Goal: Book appointment/travel/reservation

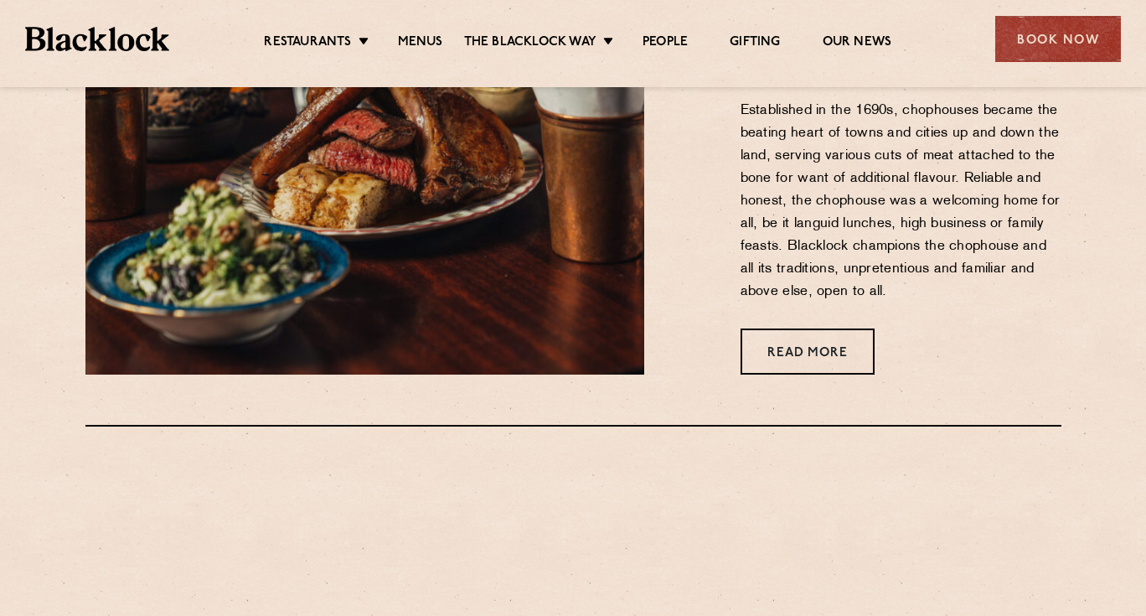
scroll to position [769, 0]
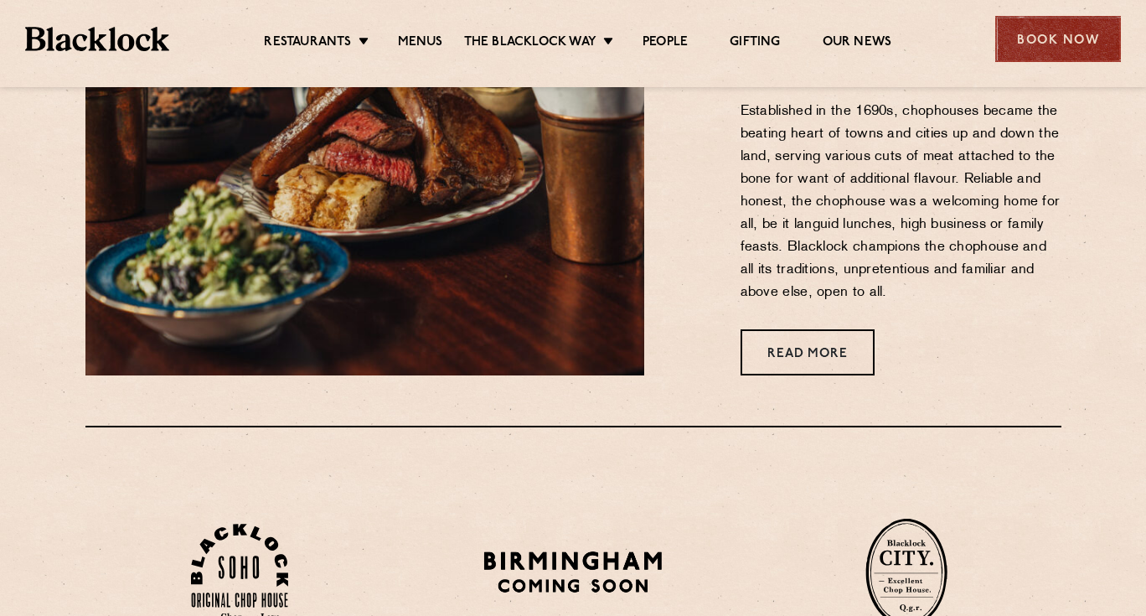
click at [1093, 39] on div "Book Now" at bounding box center [1058, 39] width 126 height 46
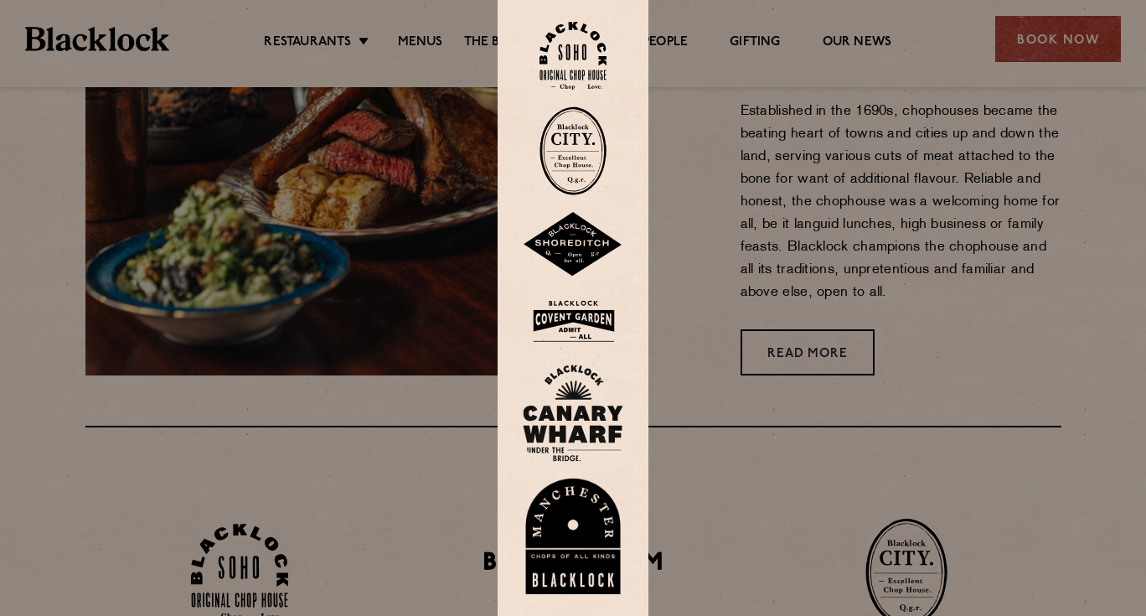
click at [581, 318] on img at bounding box center [573, 321] width 101 height 54
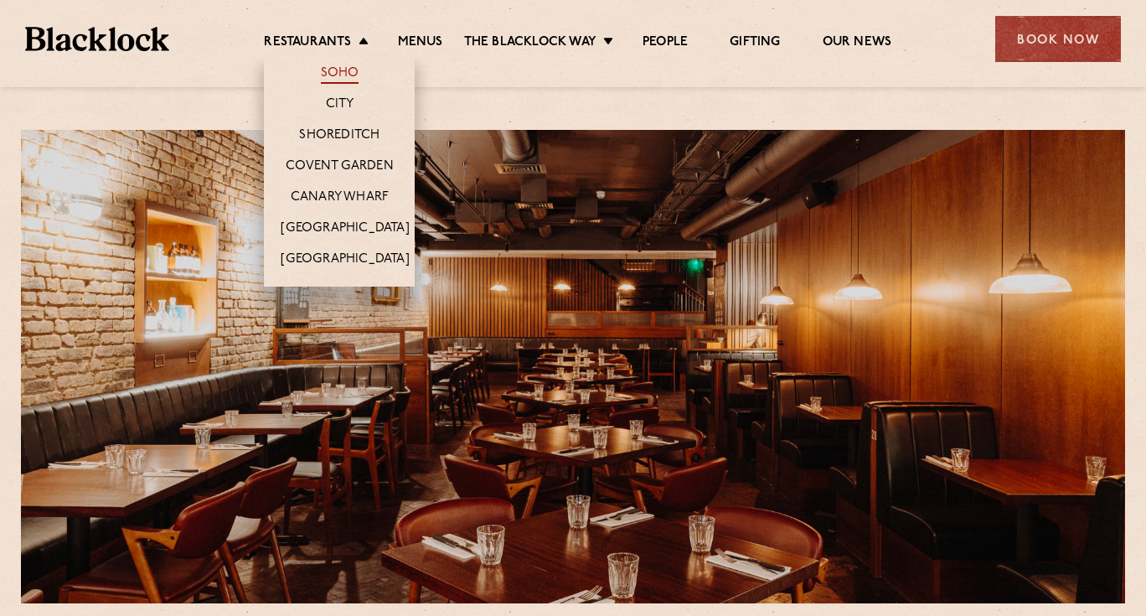
click at [339, 75] on link "Soho" at bounding box center [340, 74] width 39 height 18
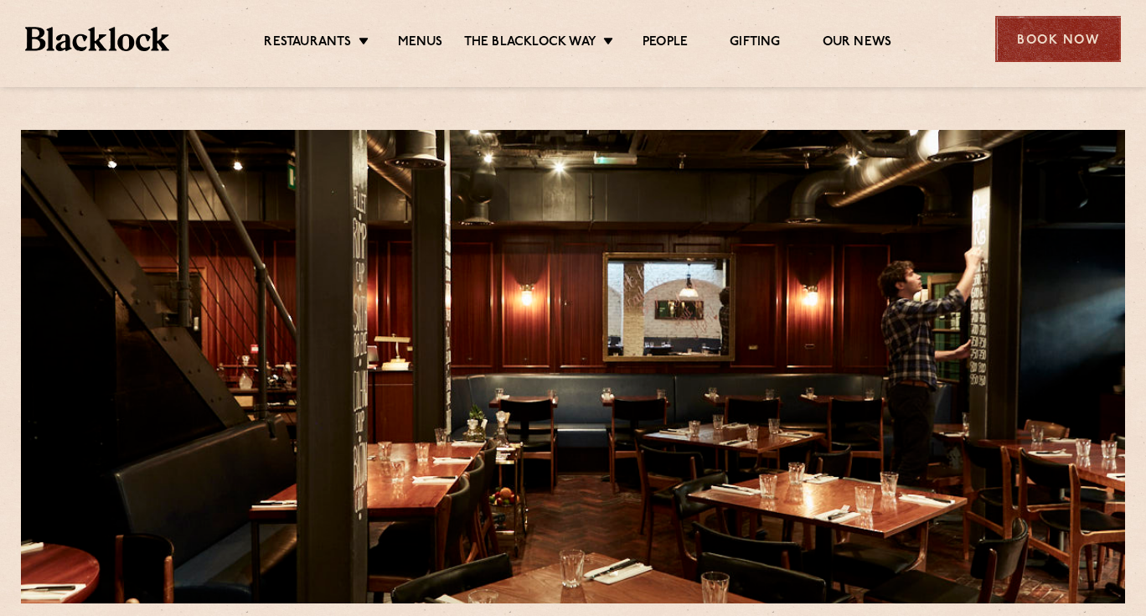
click at [1013, 28] on div "Book Now" at bounding box center [1058, 39] width 126 height 46
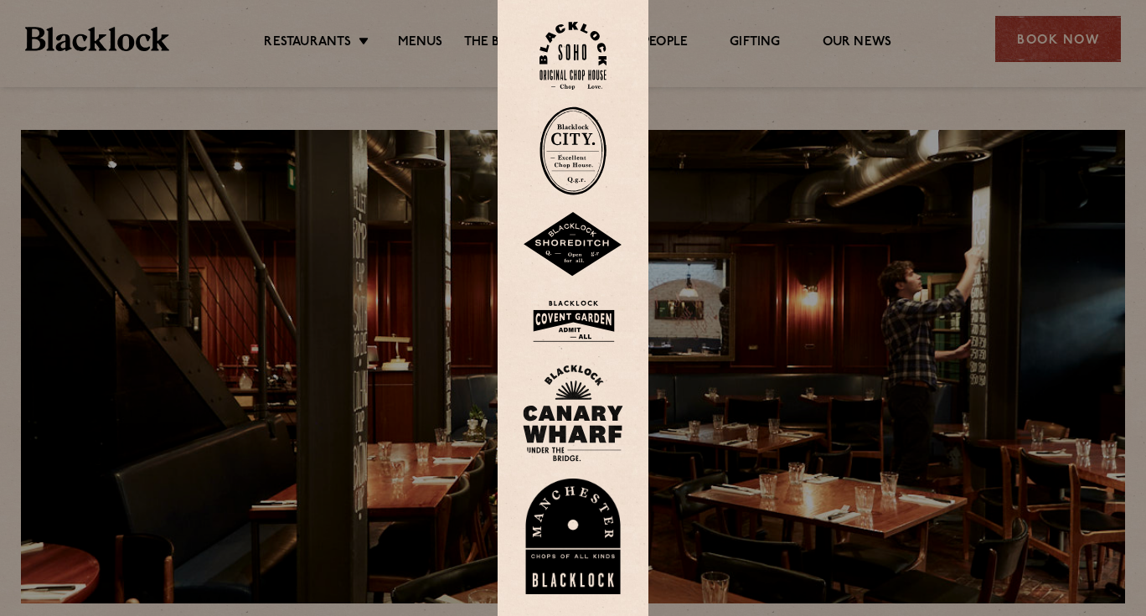
click at [777, 328] on div at bounding box center [573, 308] width 1146 height 616
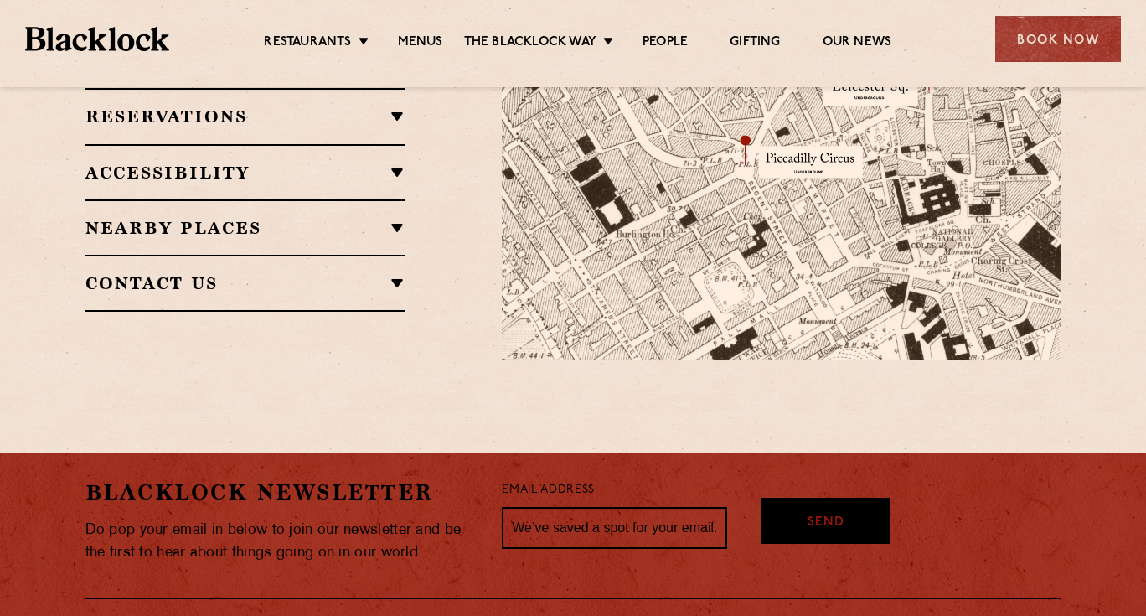
scroll to position [1366, 0]
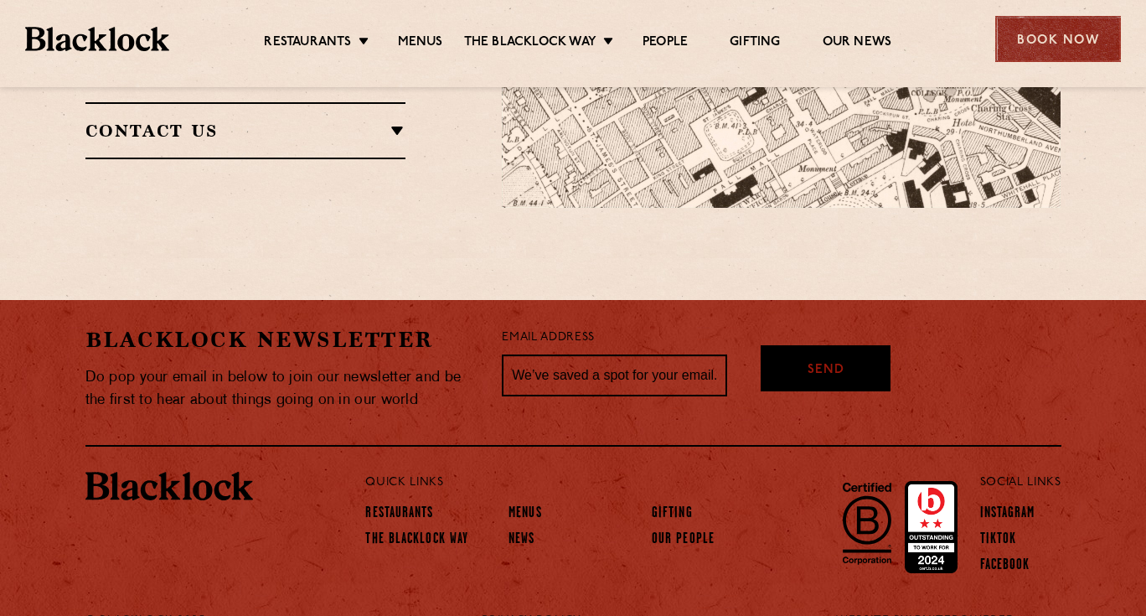
click at [1041, 36] on div "Book Now" at bounding box center [1058, 39] width 126 height 46
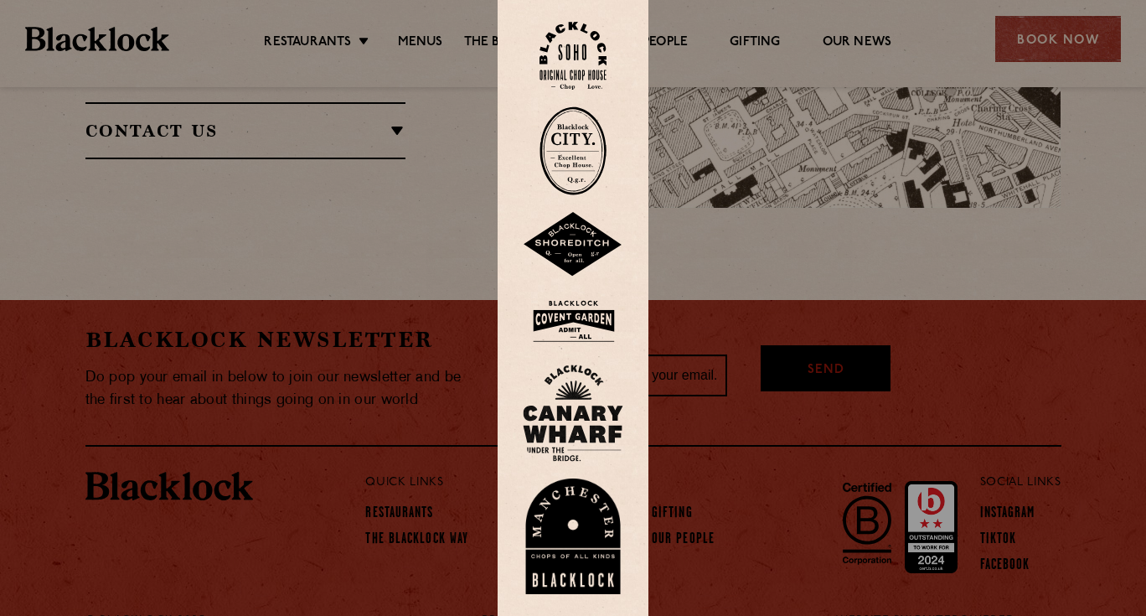
click at [586, 250] on img at bounding box center [573, 244] width 101 height 65
